Goal: Task Accomplishment & Management: Complete application form

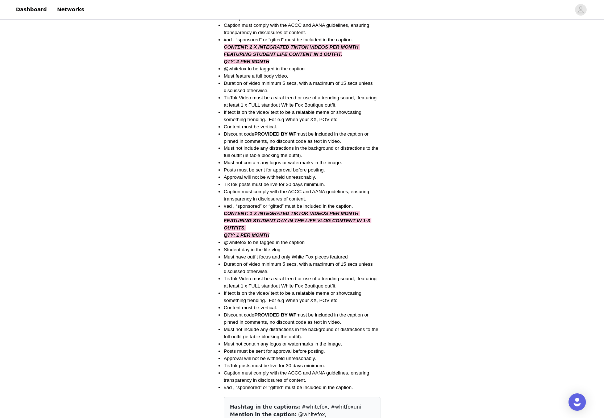
scroll to position [620, 0]
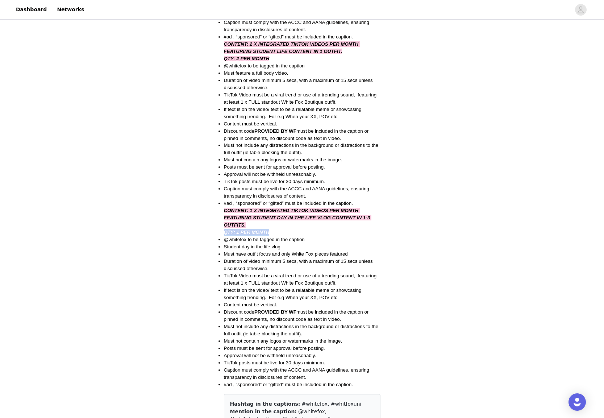
drag, startPoint x: 251, startPoint y: 214, endPoint x: 332, endPoint y: 223, distance: 82.0
click at [332, 223] on div "10 items per month in exchange for the below deliverables INSTAGRAM INSTAGRAM B…" at bounding box center [302, 22] width 157 height 732
click at [331, 243] on li "Student day in the life vlog" at bounding box center [302, 246] width 157 height 7
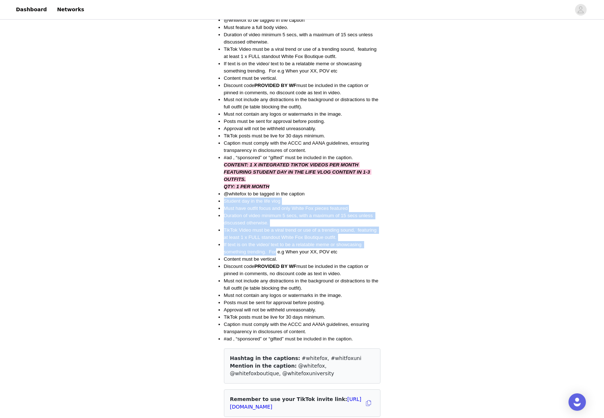
scroll to position [666, 0]
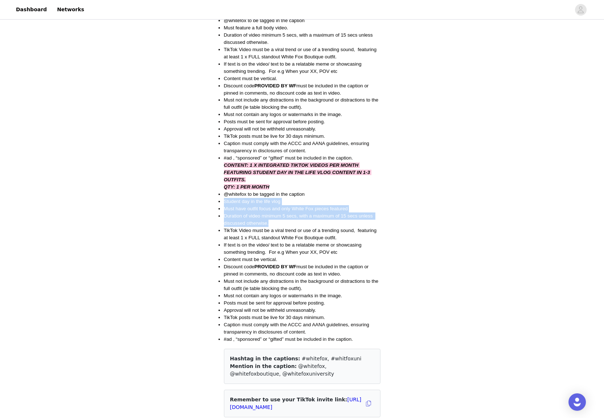
drag, startPoint x: 224, startPoint y: 199, endPoint x: 138, endPoint y: 221, distance: 88.9
click at [140, 221] on div "Save Proposal as PDF Back Complete Semester 2 AUS White Fox University Year 3 2…" at bounding box center [302, 236] width 604 height 1762
click at [139, 219] on div "Save Proposal as PDF Back Complete Semester 2 AUS White Fox University Year 3 2…" at bounding box center [302, 236] width 604 height 1762
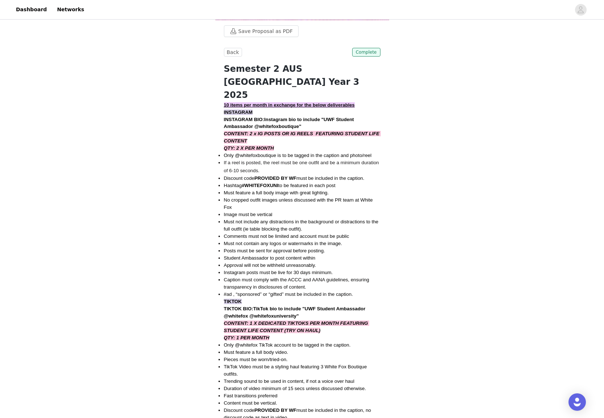
scroll to position [0, 0]
